Goal: Information Seeking & Learning: Learn about a topic

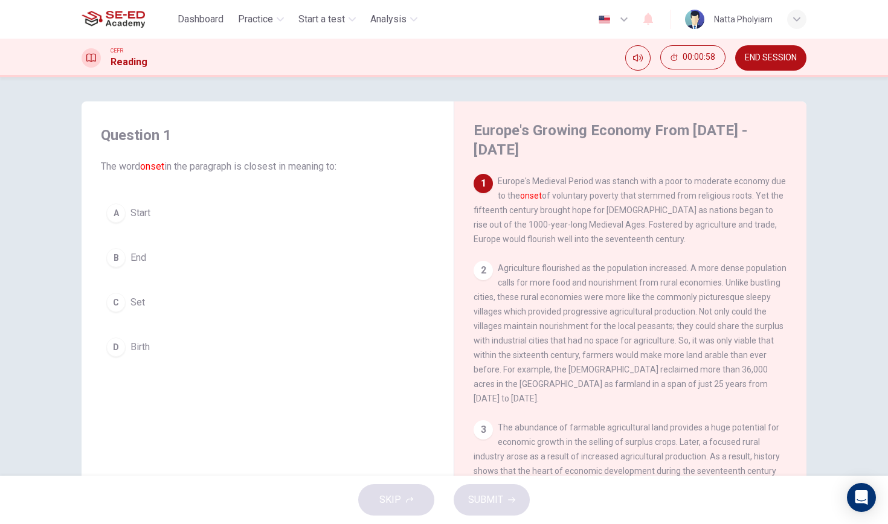
drag, startPoint x: 498, startPoint y: 162, endPoint x: 642, endPoint y: 199, distance: 148.0
click at [642, 199] on div "1 Europe's Medieval Period was stanch with a poor to moderate economy due to th…" at bounding box center [631, 210] width 314 height 72
click at [768, 65] on button "END SESSION" at bounding box center [770, 57] width 71 height 25
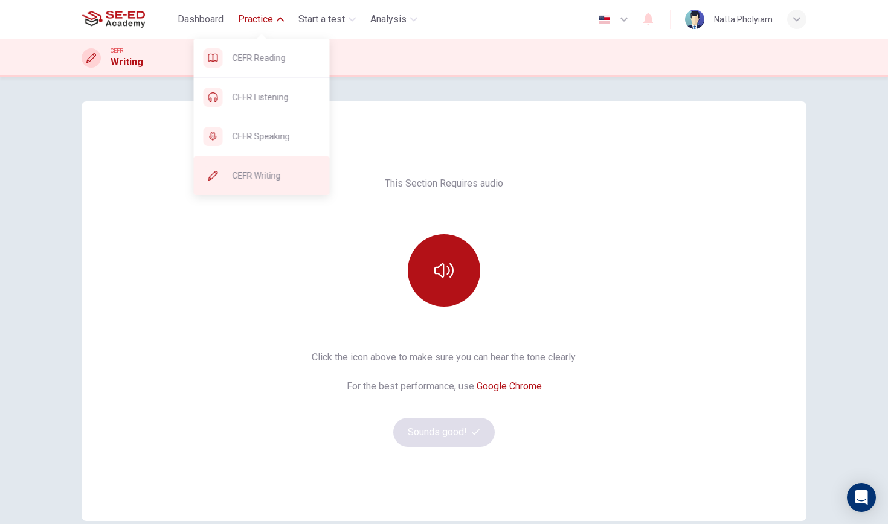
click at [244, 170] on span "CEFR Writing" at bounding box center [277, 176] width 88 height 14
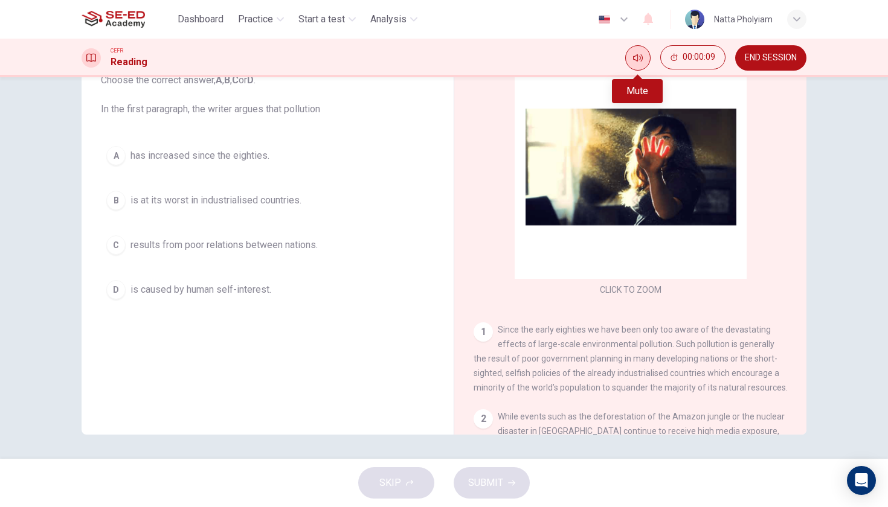
click at [637, 59] on icon "Mute" at bounding box center [638, 58] width 10 height 10
click at [635, 57] on icon "Unmute" at bounding box center [638, 58] width 10 height 10
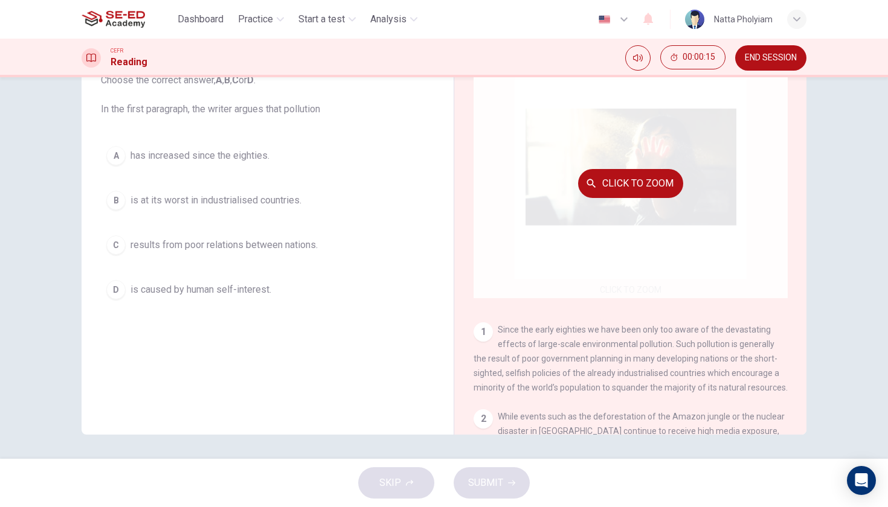
click at [676, 161] on div "Click to Zoom" at bounding box center [631, 183] width 314 height 230
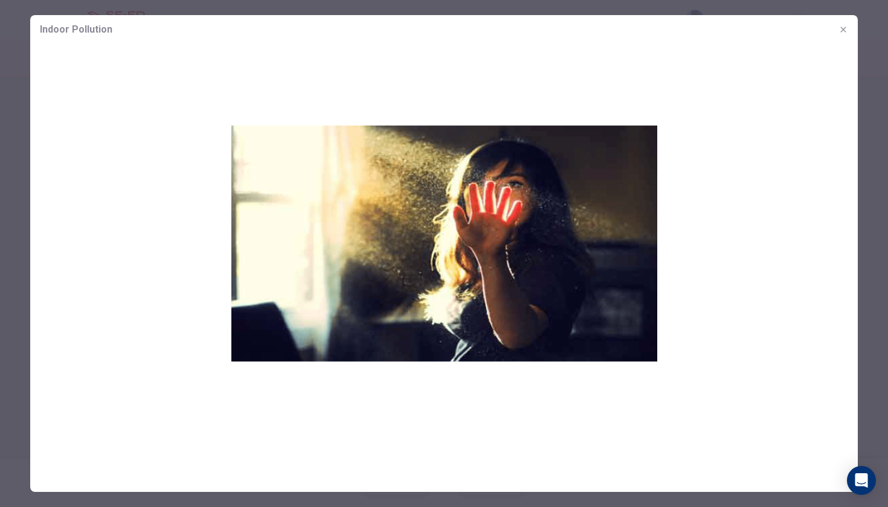
click at [842, 33] on icon "button" at bounding box center [844, 30] width 10 height 10
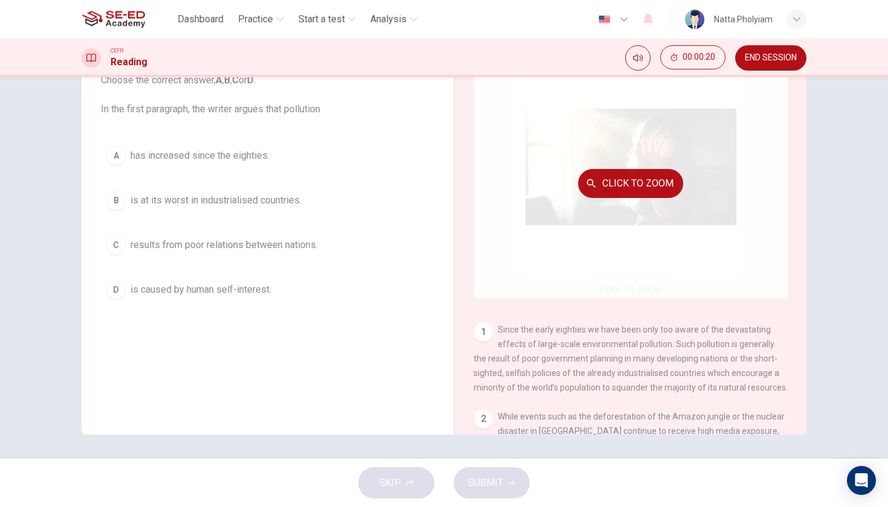
click at [640, 215] on div "Click to Zoom" at bounding box center [631, 183] width 314 height 230
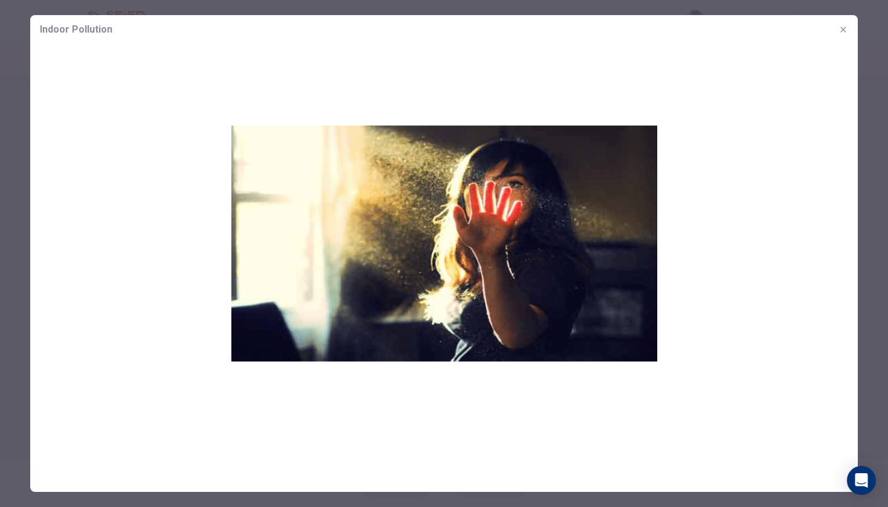
click at [840, 27] on icon "button" at bounding box center [844, 30] width 10 height 10
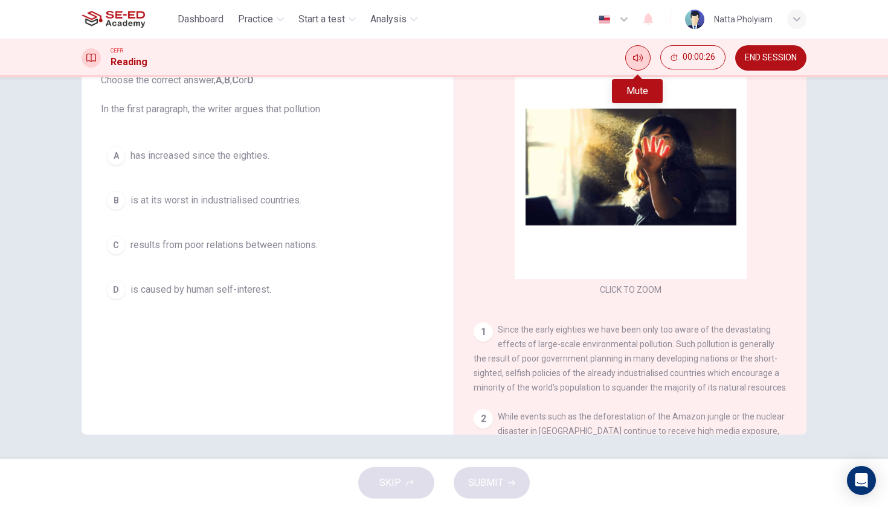
click at [633, 56] on icon "Mute" at bounding box center [638, 58] width 10 height 10
click at [633, 56] on icon "Unmute" at bounding box center [638, 58] width 10 height 10
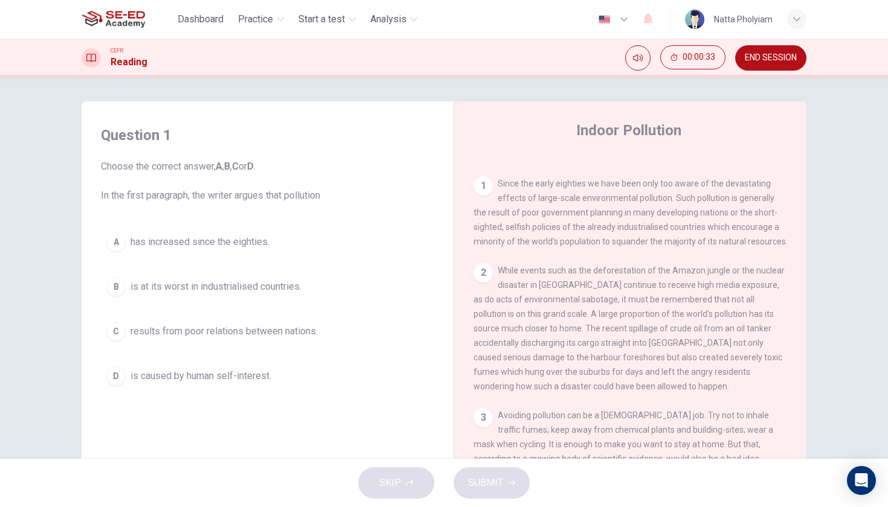
scroll to position [227, 0]
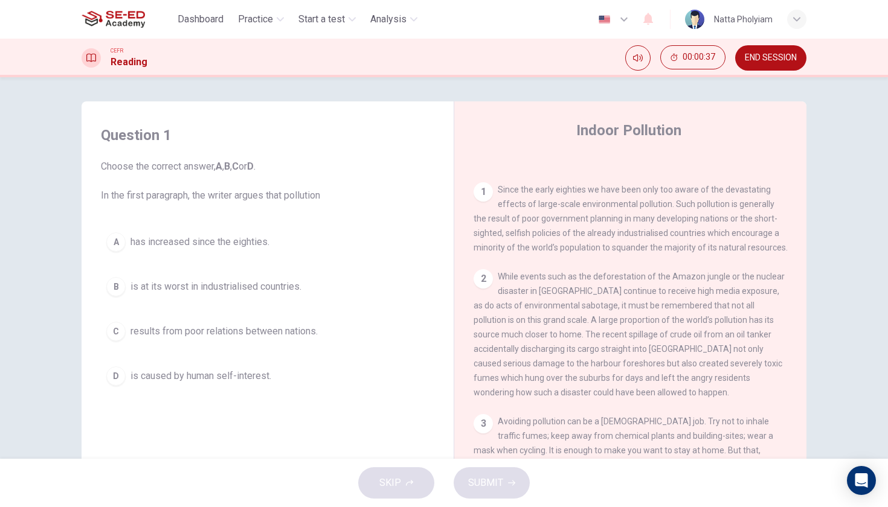
click at [790, 63] on button "END SESSION" at bounding box center [770, 57] width 71 height 25
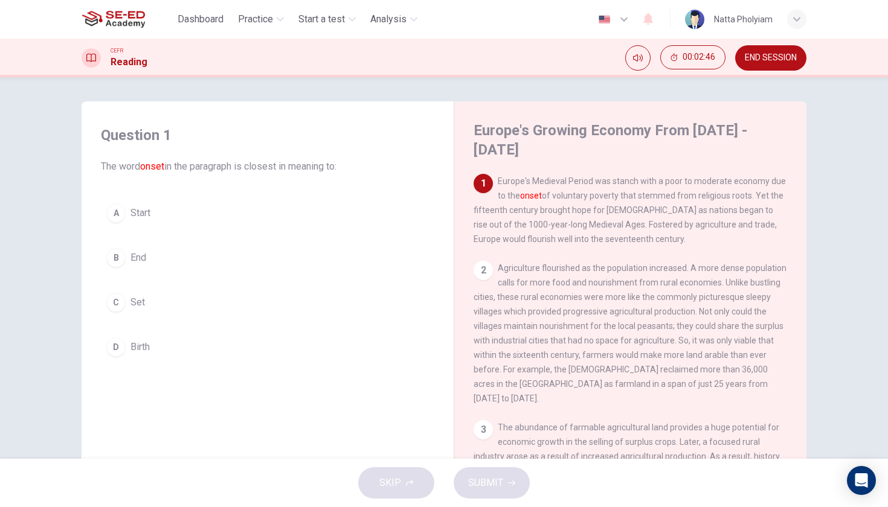
click at [778, 54] on span "END SESSION" at bounding box center [771, 58] width 52 height 10
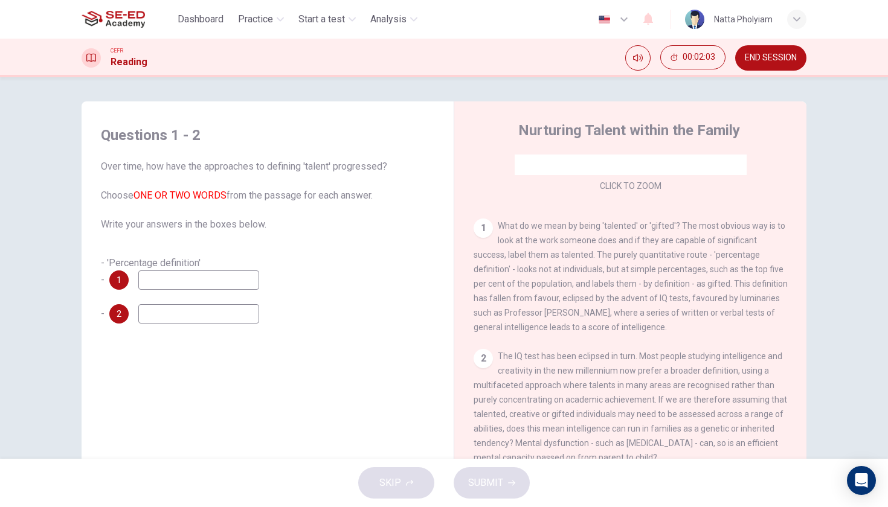
scroll to position [193, 0]
click at [782, 60] on span "END SESSION" at bounding box center [771, 58] width 52 height 10
